Goal: Check status: Check status

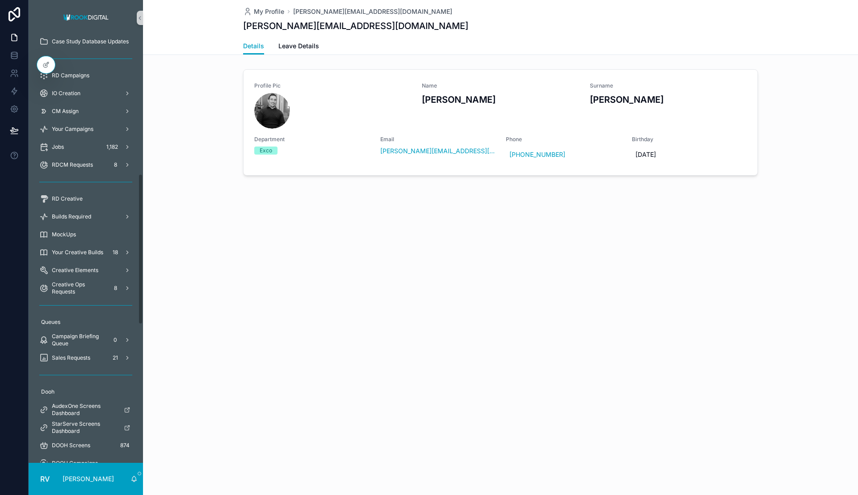
scroll to position [503, 0]
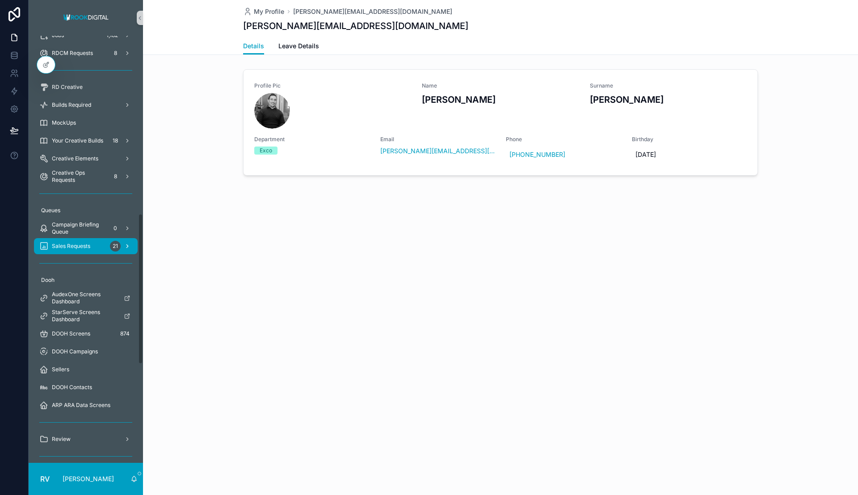
click at [93, 250] on div "Sales Requests 21" at bounding box center [85, 246] width 93 height 14
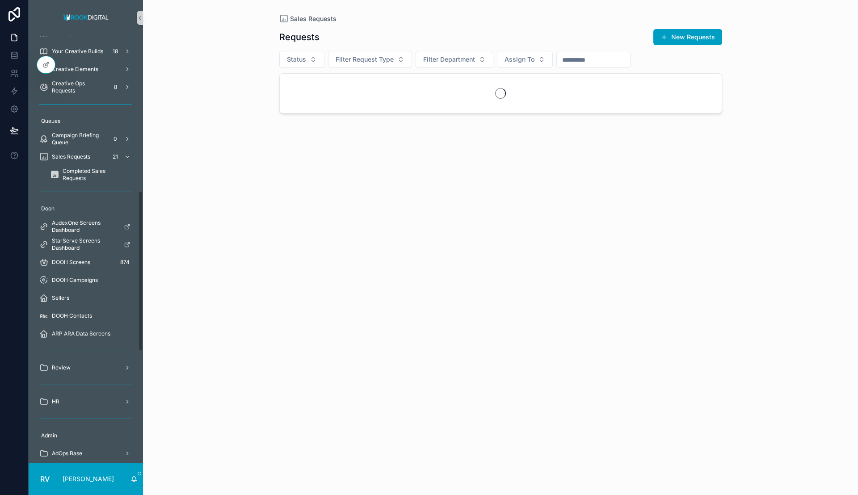
scroll to position [414, 0]
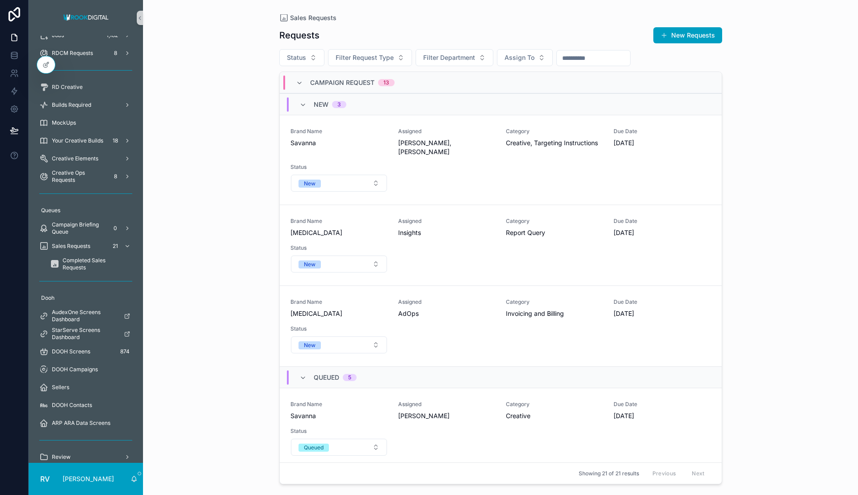
click at [580, 58] on input "scrollable content" at bounding box center [593, 58] width 73 height 13
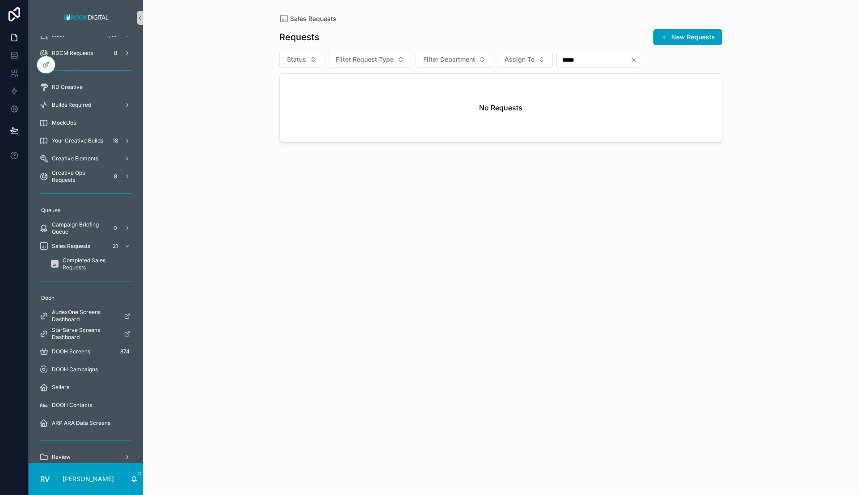
type input "******"
drag, startPoint x: 584, startPoint y: 62, endPoint x: 543, endPoint y: 62, distance: 40.7
click at [543, 62] on div "Status Filter Request Type Filter Department Assign To ******" at bounding box center [500, 59] width 443 height 17
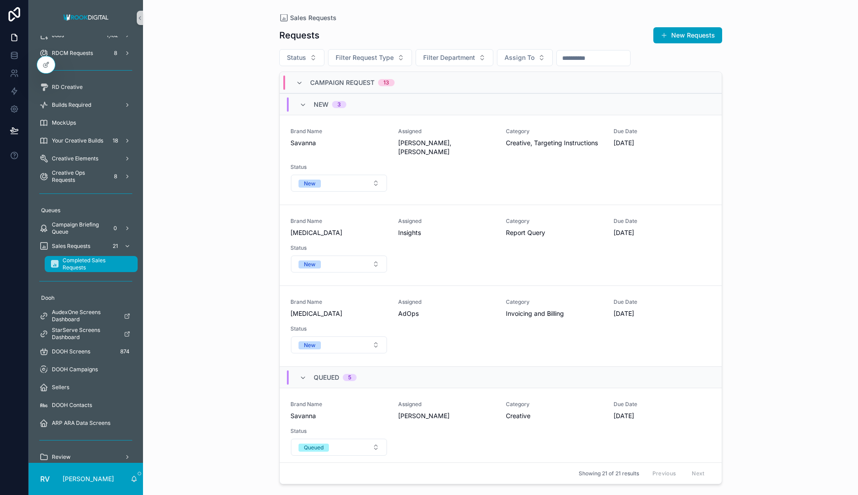
click at [87, 262] on span "Completed Sales Requests" at bounding box center [96, 264] width 66 height 14
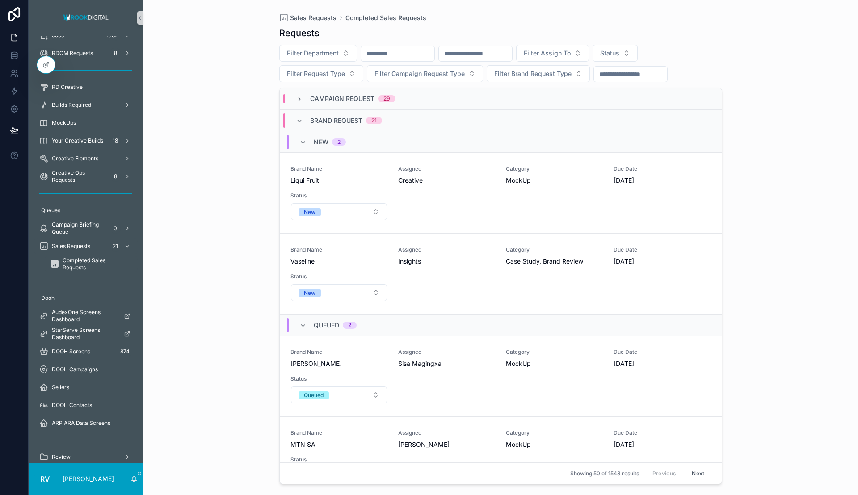
click at [491, 55] on input "scrollable content" at bounding box center [475, 53] width 73 height 13
paste input "******"
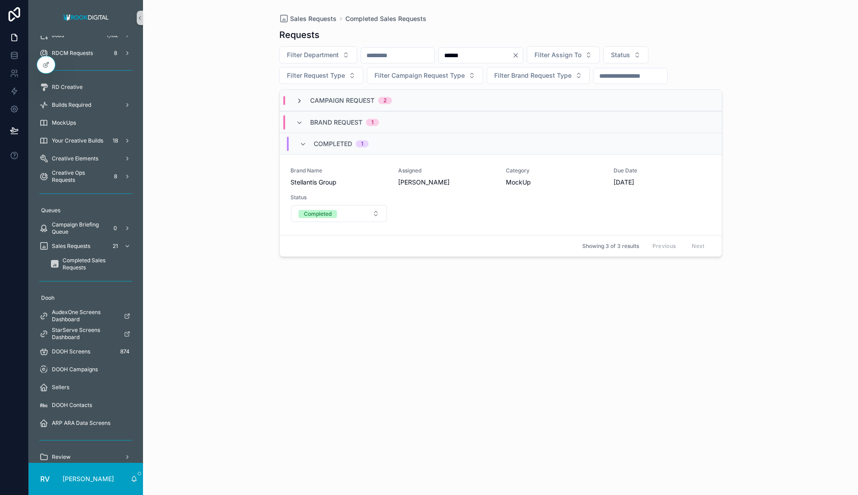
type input "******"
click at [298, 98] on icon "scrollable content" at bounding box center [299, 100] width 7 height 7
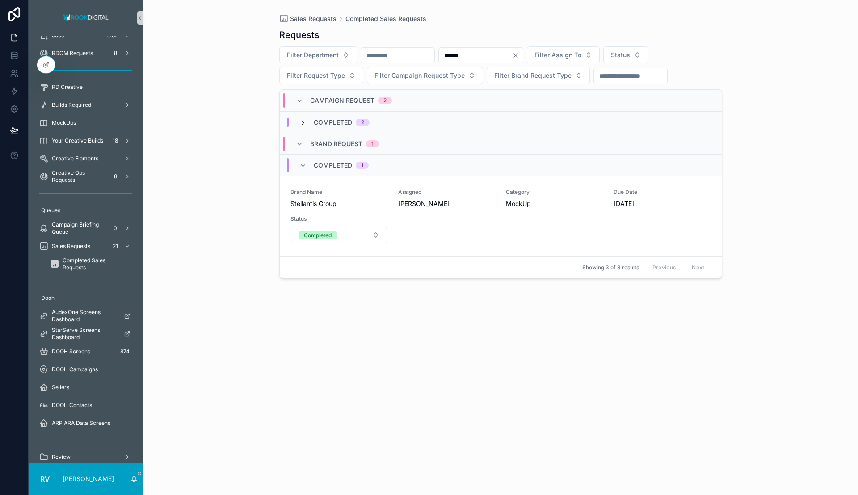
click at [300, 123] on icon "scrollable content" at bounding box center [303, 122] width 7 height 7
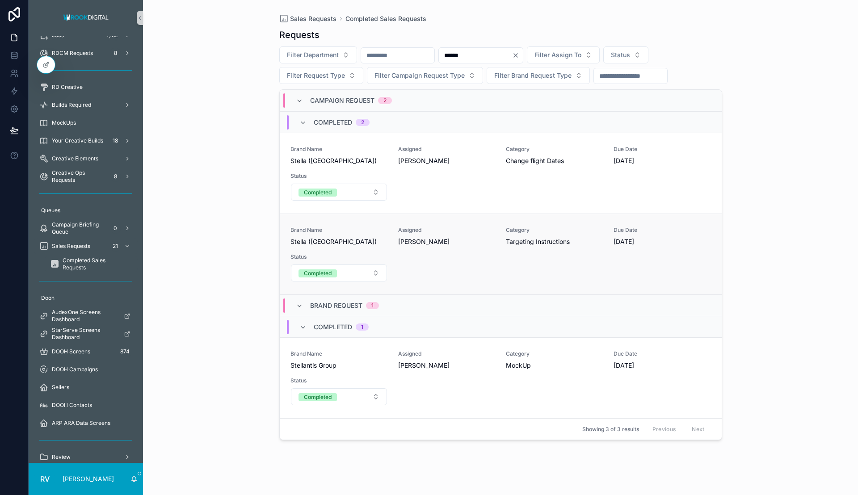
click at [555, 251] on div "Brand Name [PERSON_NAME] ([GEOGRAPHIC_DATA]) Assigned [PERSON_NAME] Category Ta…" at bounding box center [501, 254] width 421 height 55
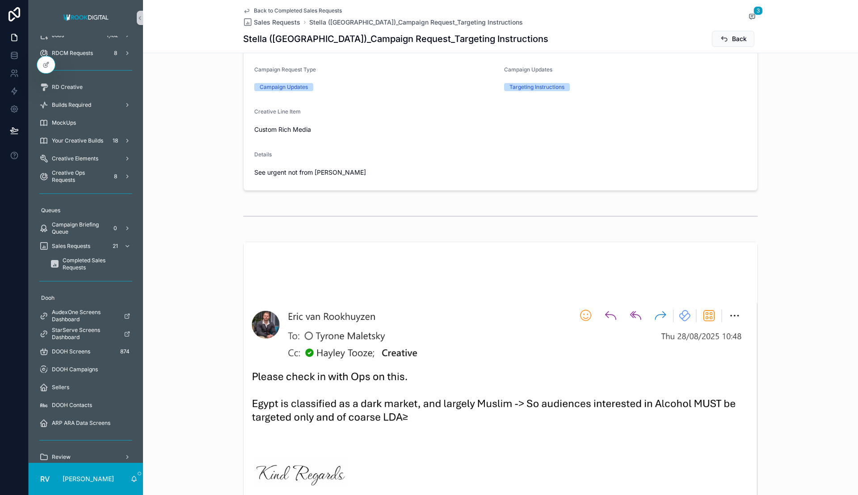
scroll to position [447, 0]
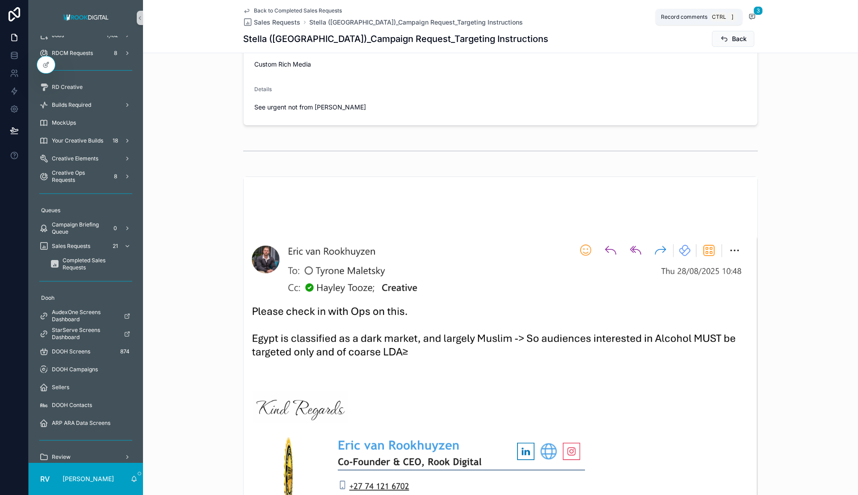
click at [751, 14] on icon "scrollable content" at bounding box center [752, 16] width 5 height 5
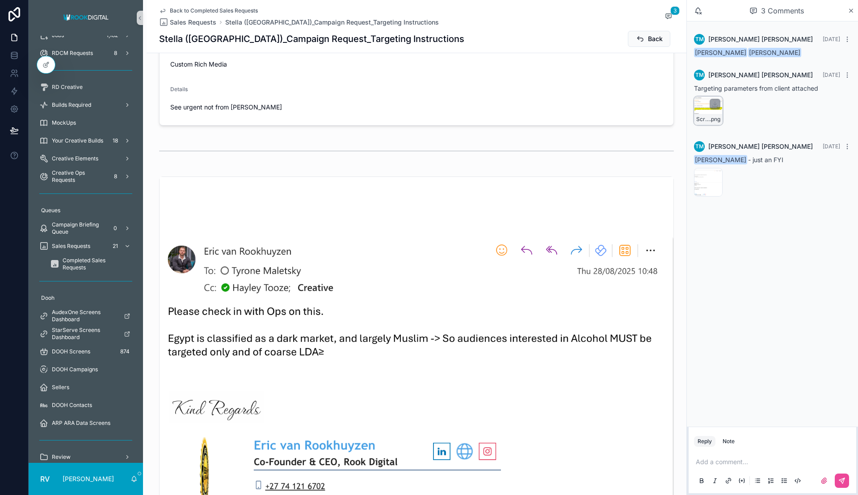
click at [702, 108] on div "Screenshot-2025-08-28-at-11.08.10 .png" at bounding box center [708, 111] width 29 height 29
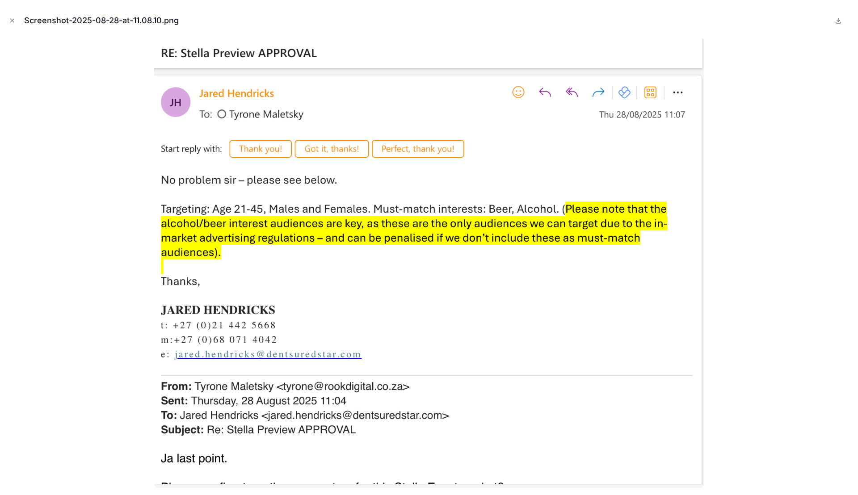
drag, startPoint x: 13, startPoint y: 20, endPoint x: 62, endPoint y: 24, distance: 49.4
click at [13, 19] on icon "Close modal" at bounding box center [12, 20] width 3 height 3
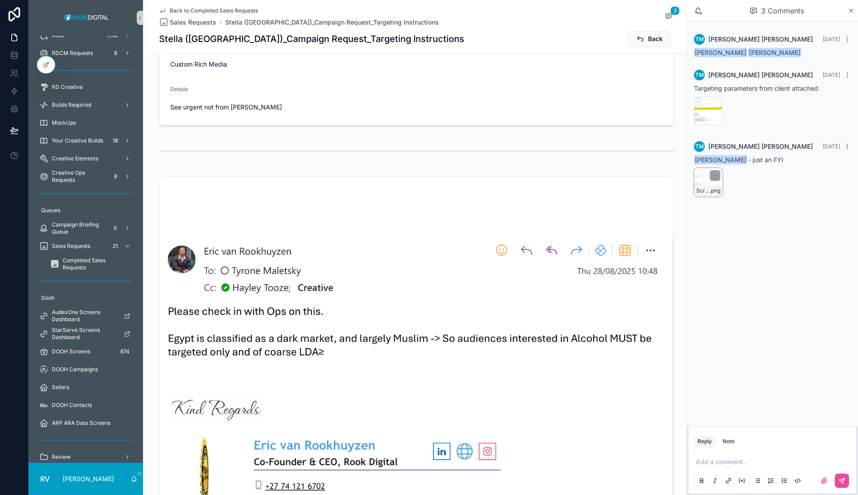
click at [701, 179] on div "Screenshot-2025-08-28-at-13.19.44 .png" at bounding box center [708, 182] width 29 height 29
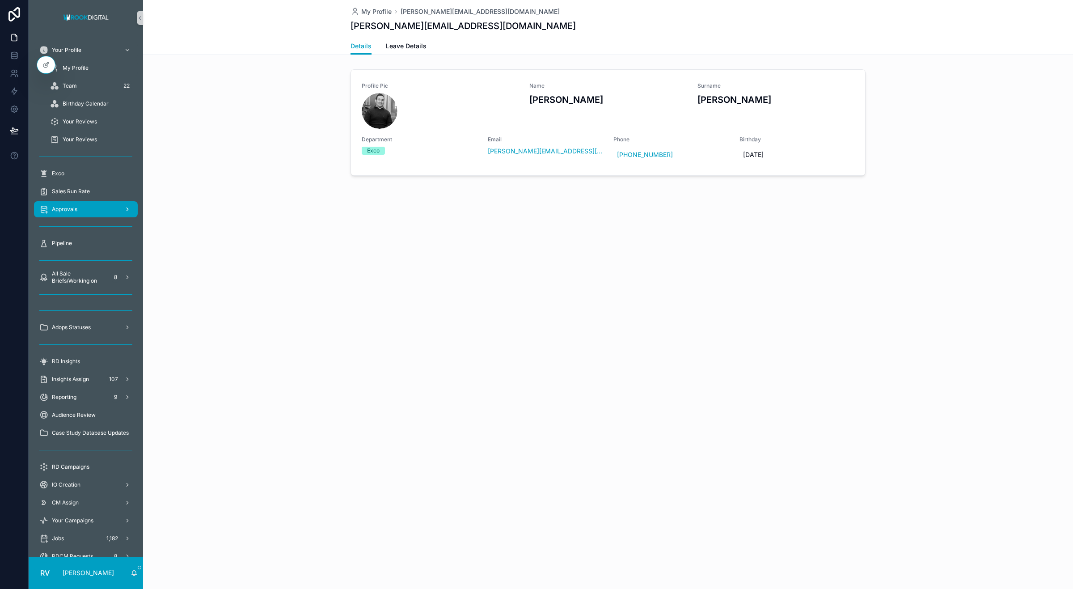
click at [83, 207] on div "Approvals" at bounding box center [85, 209] width 93 height 14
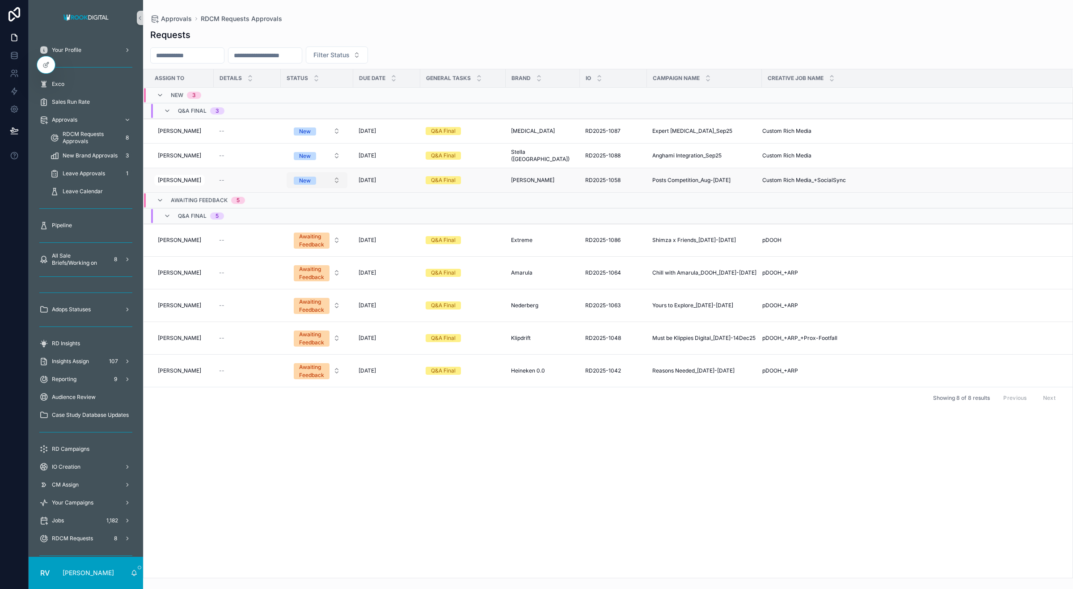
click at [326, 180] on button "New" at bounding box center [317, 180] width 61 height 16
click at [332, 258] on div "Awaiting Feedback" at bounding box center [314, 257] width 107 height 13
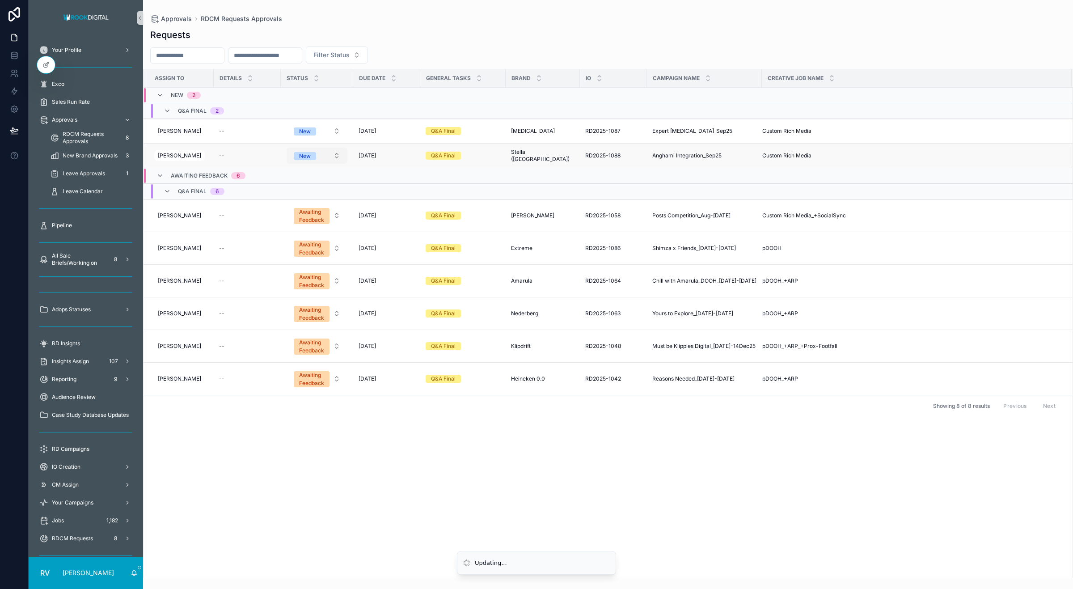
click at [322, 159] on button "New" at bounding box center [317, 156] width 61 height 16
click at [314, 217] on div "In progress" at bounding box center [314, 218] width 107 height 13
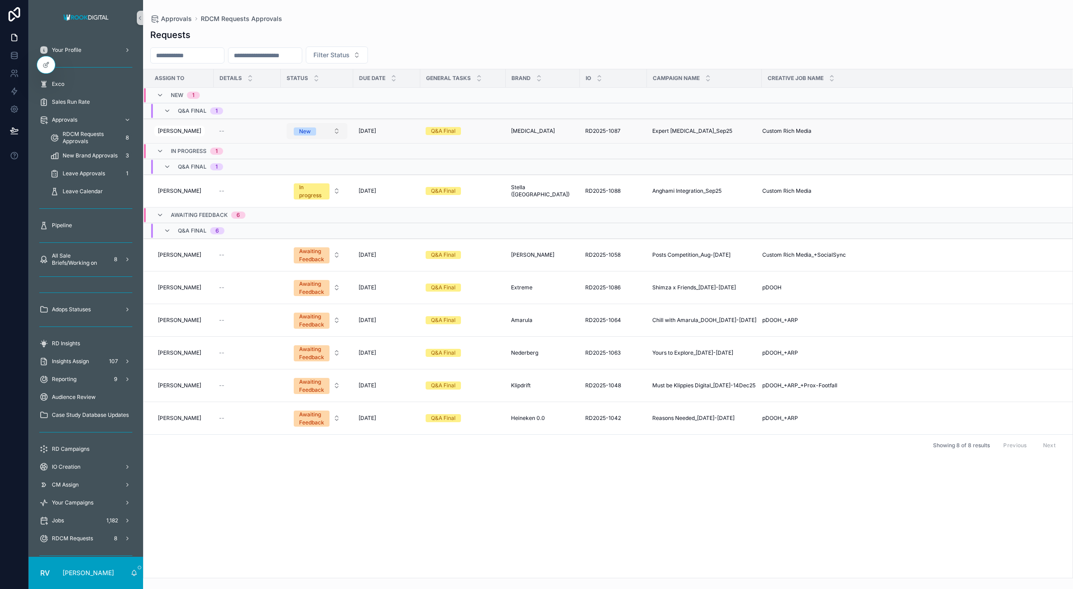
drag, startPoint x: 312, startPoint y: 128, endPoint x: 322, endPoint y: 136, distance: 13.7
click at [312, 127] on span "New" at bounding box center [305, 131] width 22 height 9
click at [314, 131] on button "New" at bounding box center [317, 131] width 61 height 16
click at [305, 190] on div "In progress" at bounding box center [314, 193] width 107 height 13
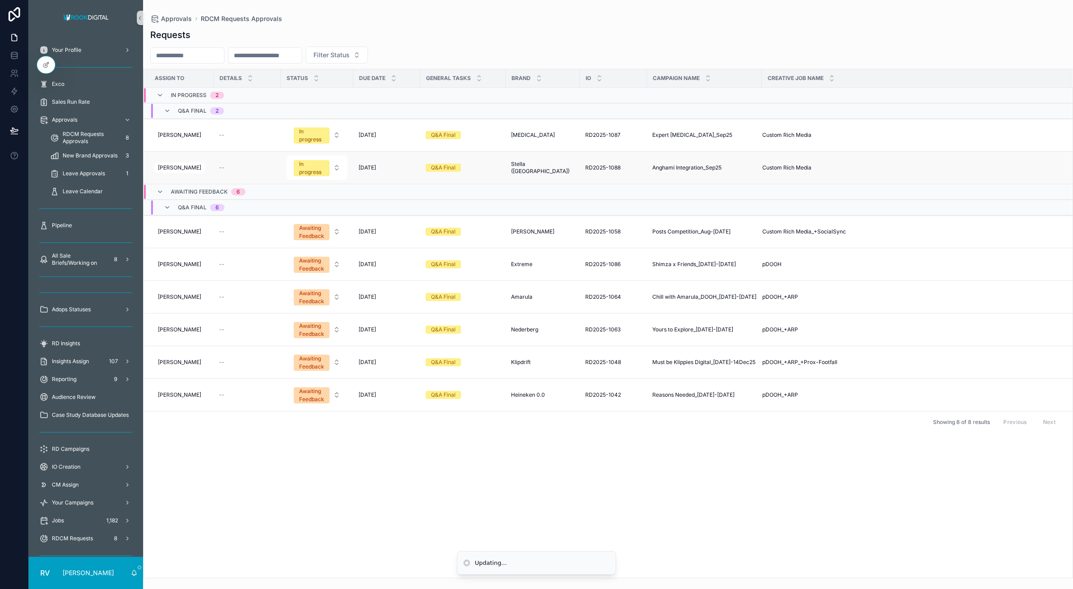
click at [664, 168] on span "Anghami Integration_Sep25" at bounding box center [686, 167] width 69 height 7
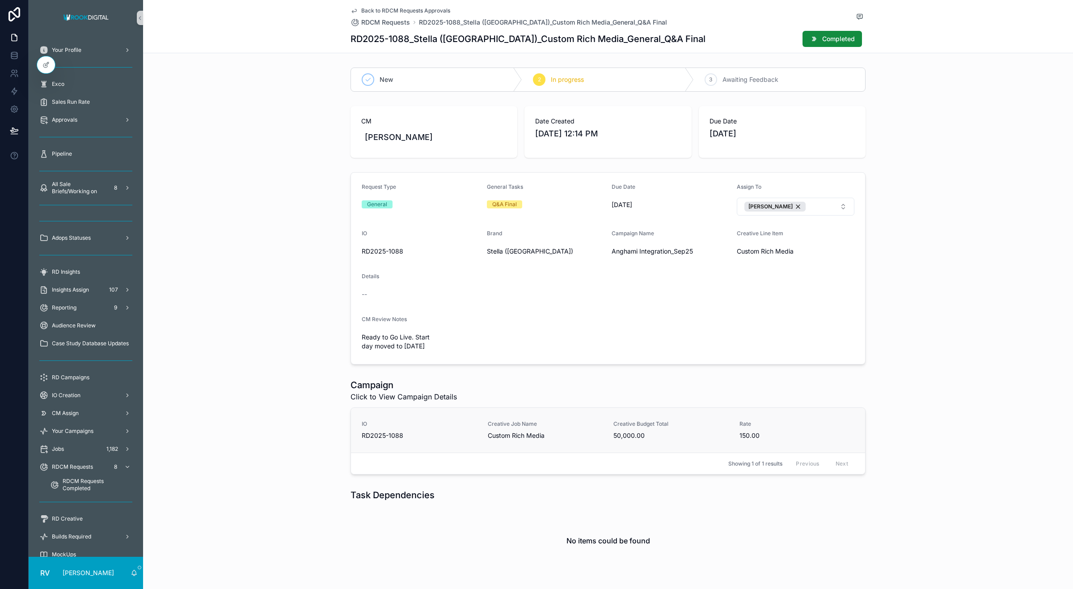
click at [628, 433] on span "50,000.00" at bounding box center [670, 435] width 115 height 9
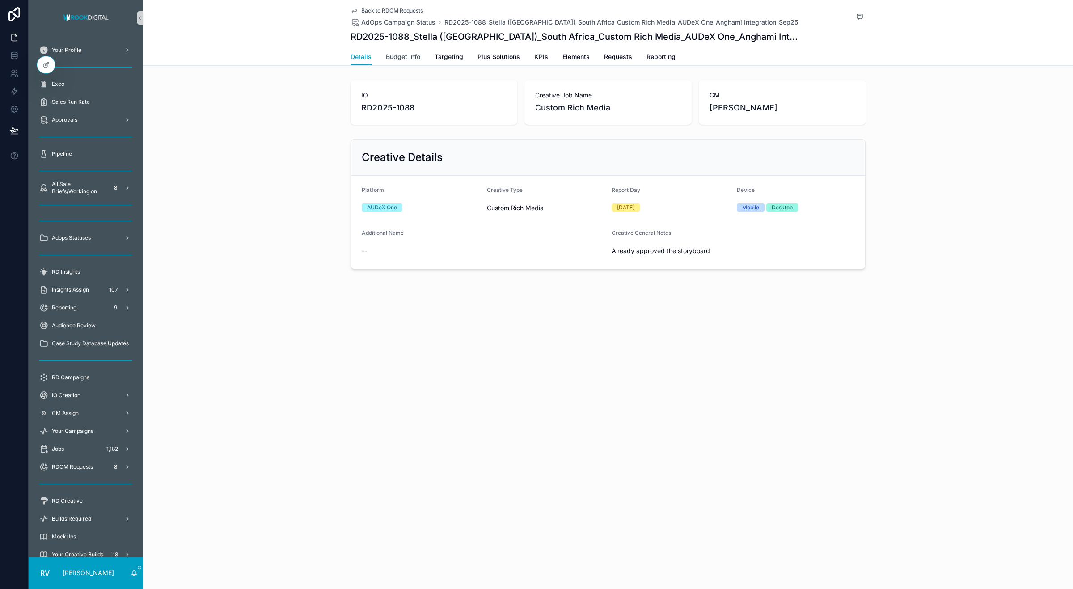
click at [396, 56] on span "Budget Info" at bounding box center [403, 56] width 34 height 9
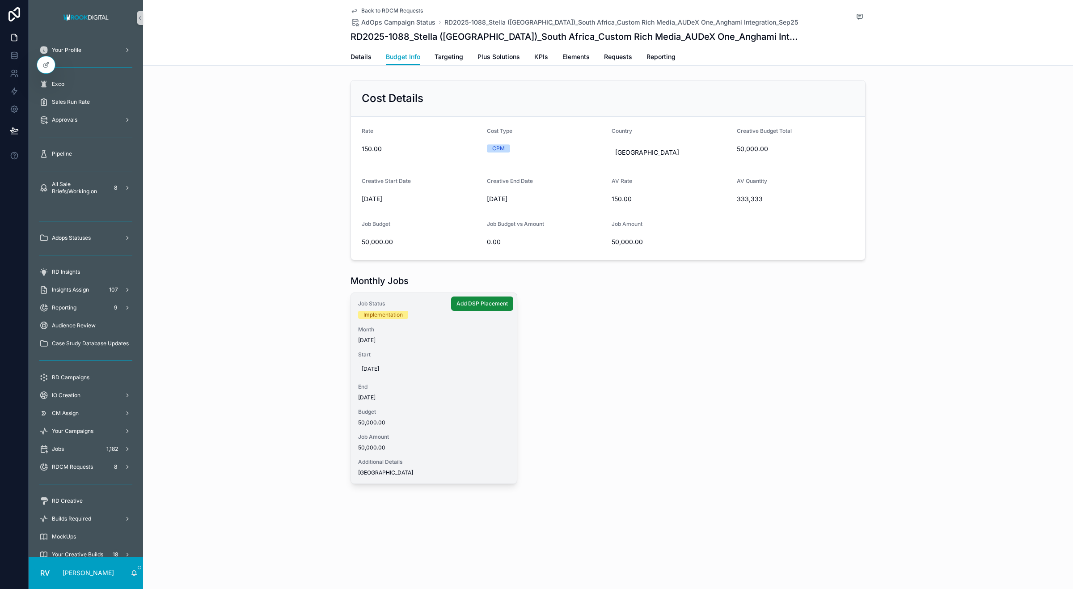
click at [421, 374] on div "[DATE]" at bounding box center [434, 369] width 152 height 14
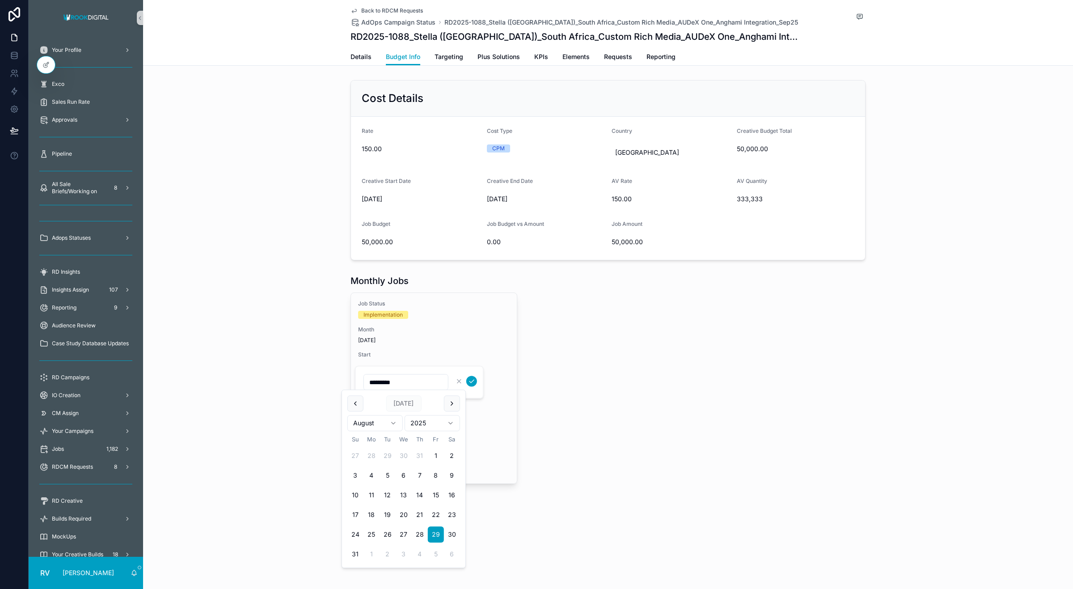
click at [567, 392] on div "Job Status Implementation Month Aug2025 Start 8/29/2025 End 9/30/2025 Budget 50…" at bounding box center [608, 387] width 515 height 191
click at [452, 58] on span "Targeting" at bounding box center [449, 56] width 29 height 9
